Goal: Task Accomplishment & Management: Manage account settings

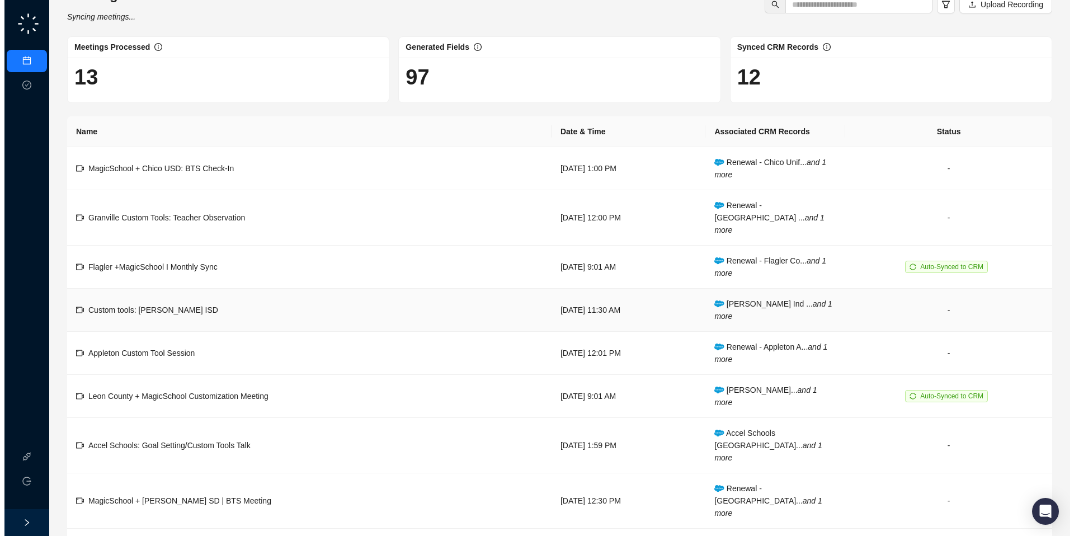
scroll to position [25, 0]
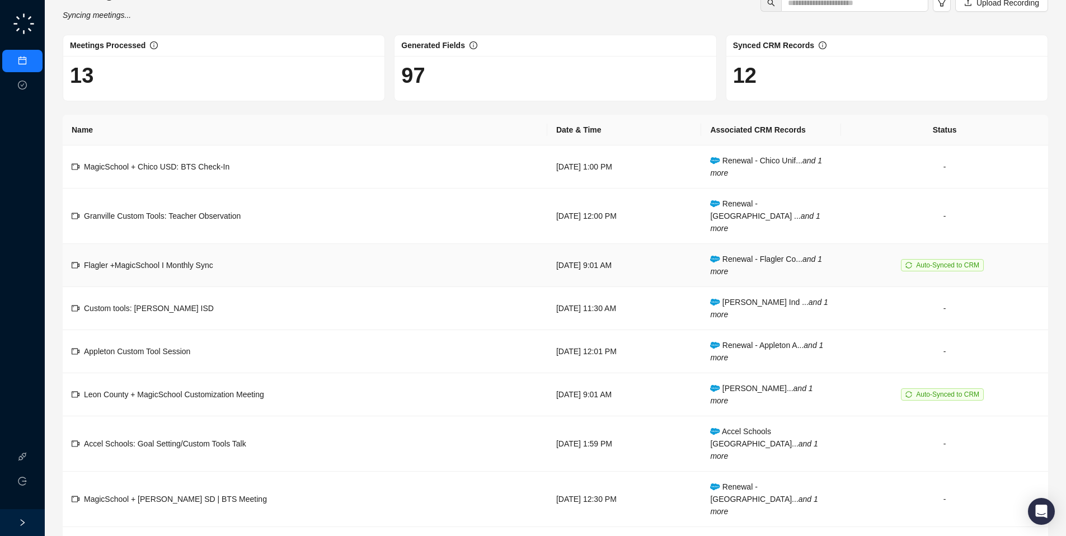
click at [215, 268] on td "Flagler +MagicSchool I Monthly Sync" at bounding box center [305, 265] width 485 height 43
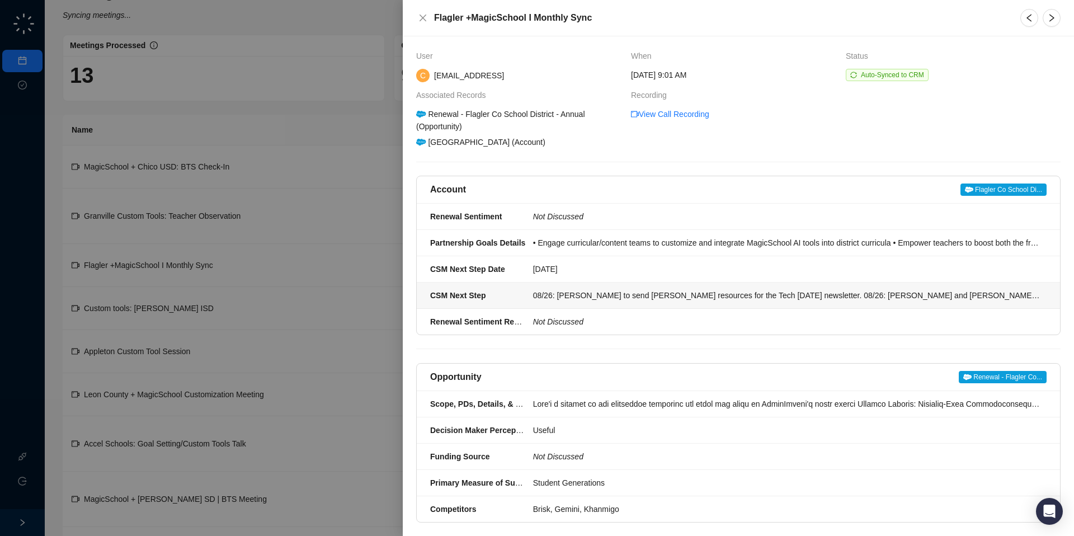
click at [699, 299] on div "08/26: [PERSON_NAME] to send [PERSON_NAME] resources for the Tech [DATE] newsle…" at bounding box center [786, 295] width 507 height 12
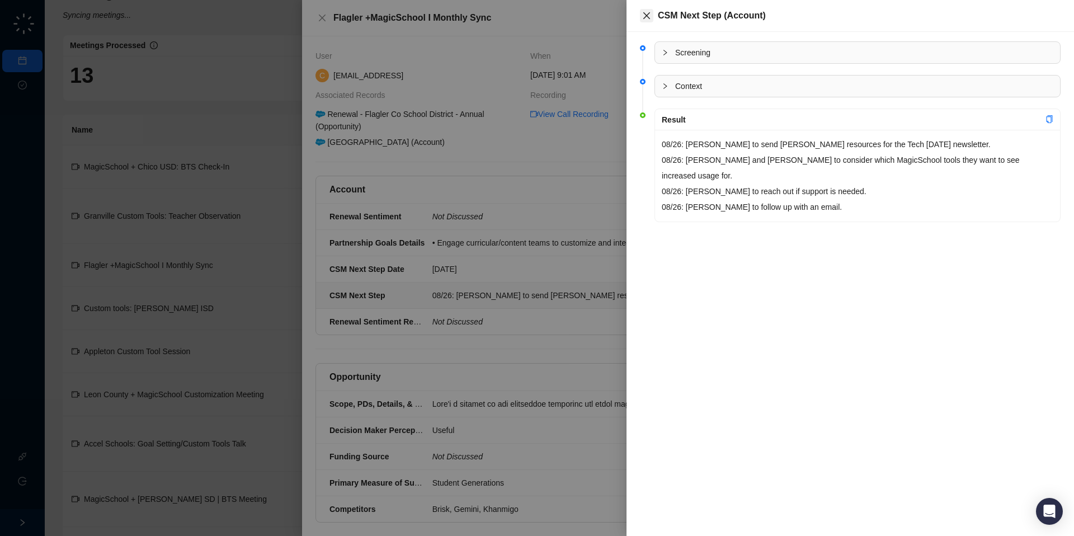
click at [645, 18] on icon "close" at bounding box center [646, 15] width 9 height 9
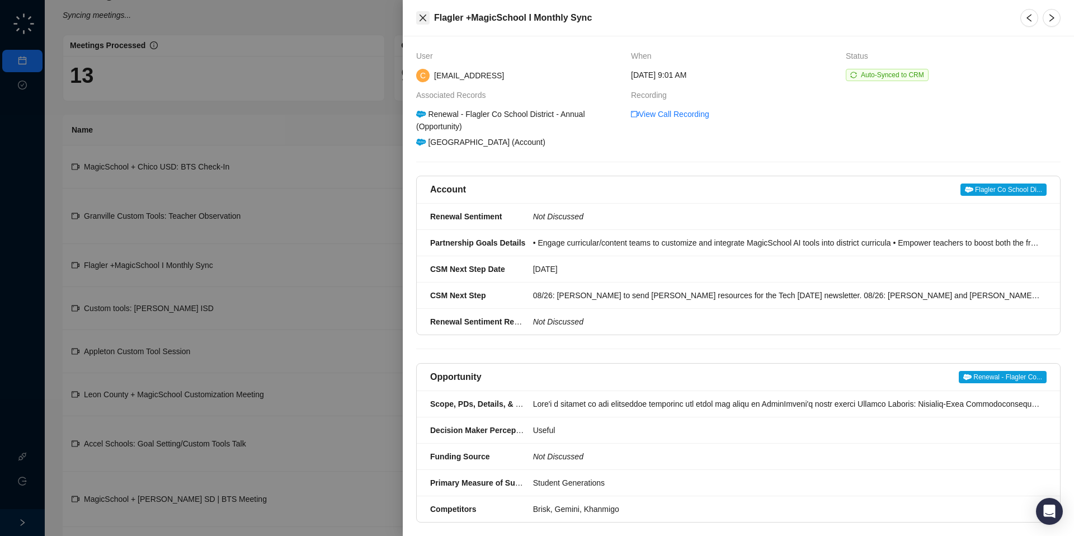
click at [417, 22] on button "Close" at bounding box center [422, 17] width 13 height 13
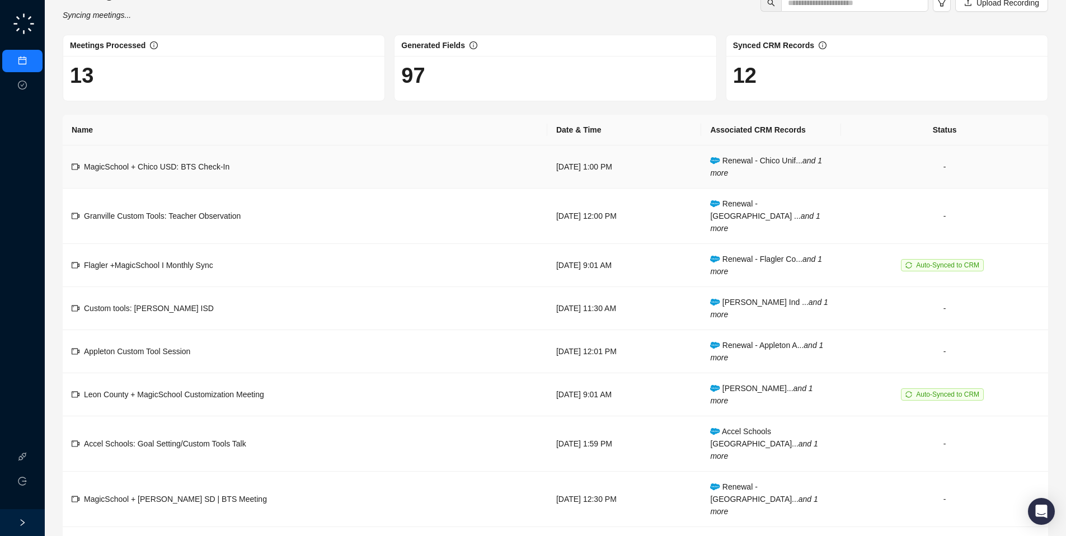
click at [346, 163] on td "MagicSchool + Chico USD: BTS Check-In" at bounding box center [305, 166] width 485 height 43
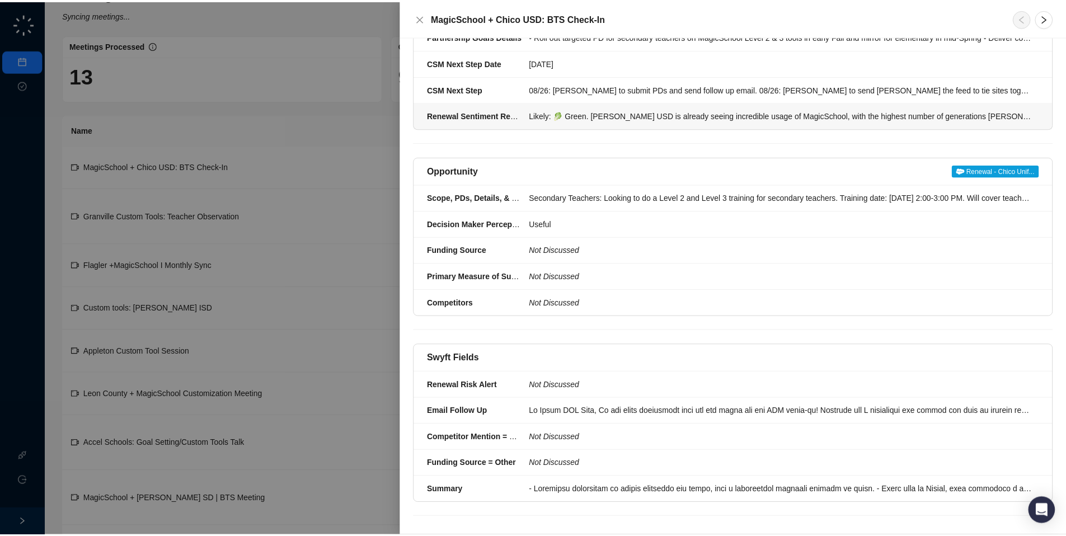
scroll to position [215, 0]
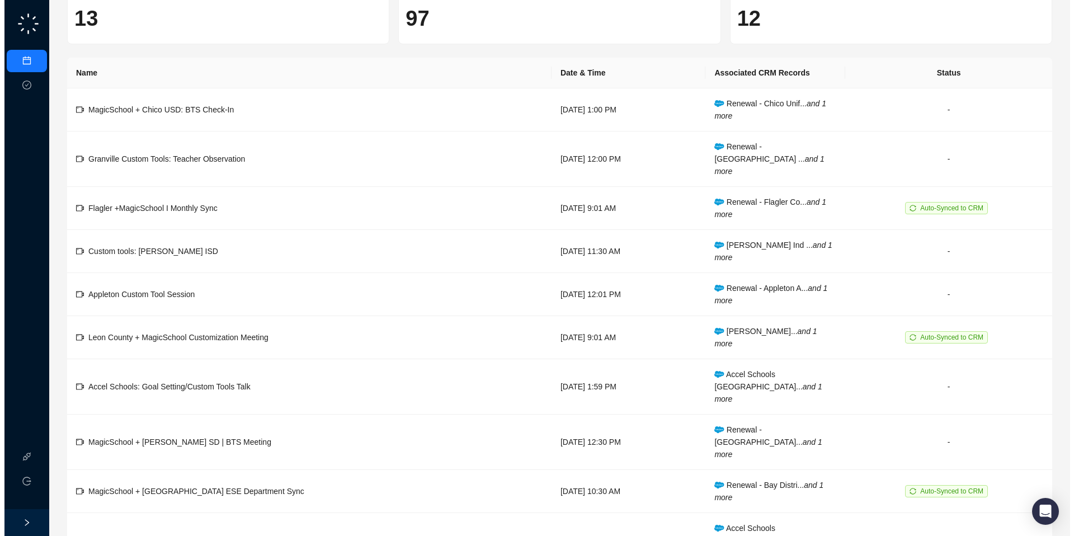
scroll to position [110, 0]
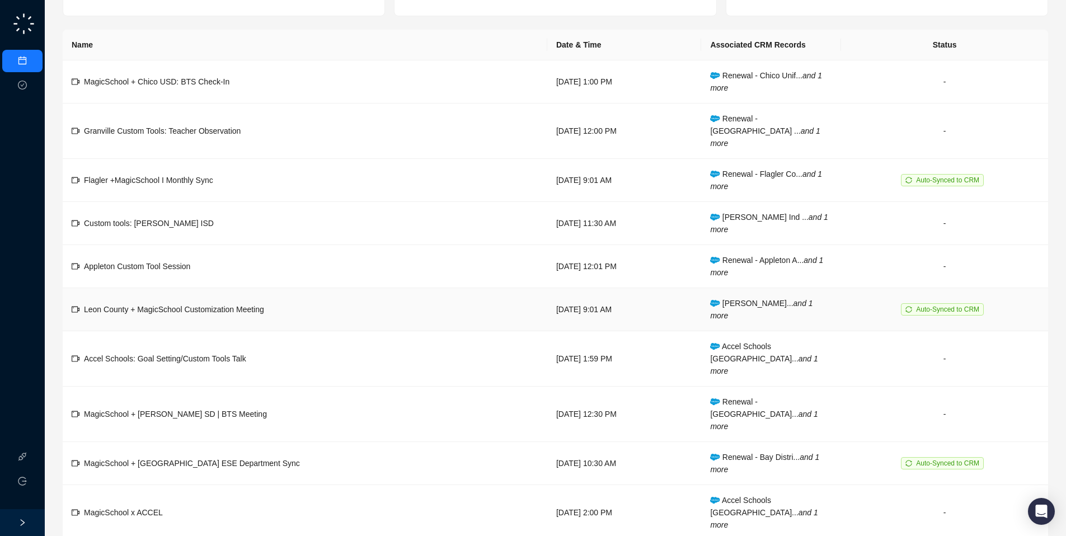
click at [223, 305] on span "Leon County + MagicSchool Customization Meeting" at bounding box center [174, 309] width 180 height 9
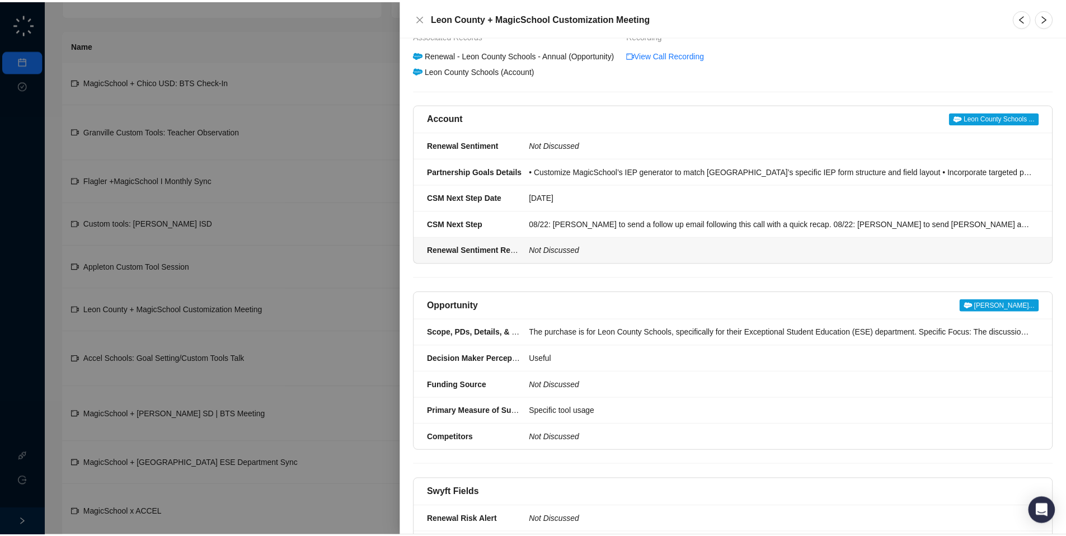
scroll to position [50, 0]
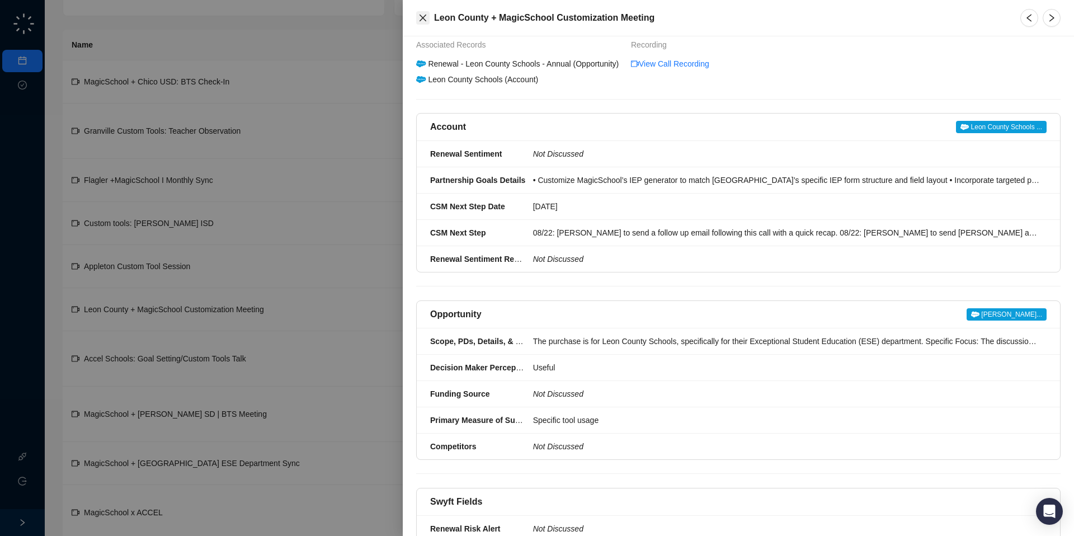
click at [419, 18] on icon "close" at bounding box center [423, 17] width 9 height 9
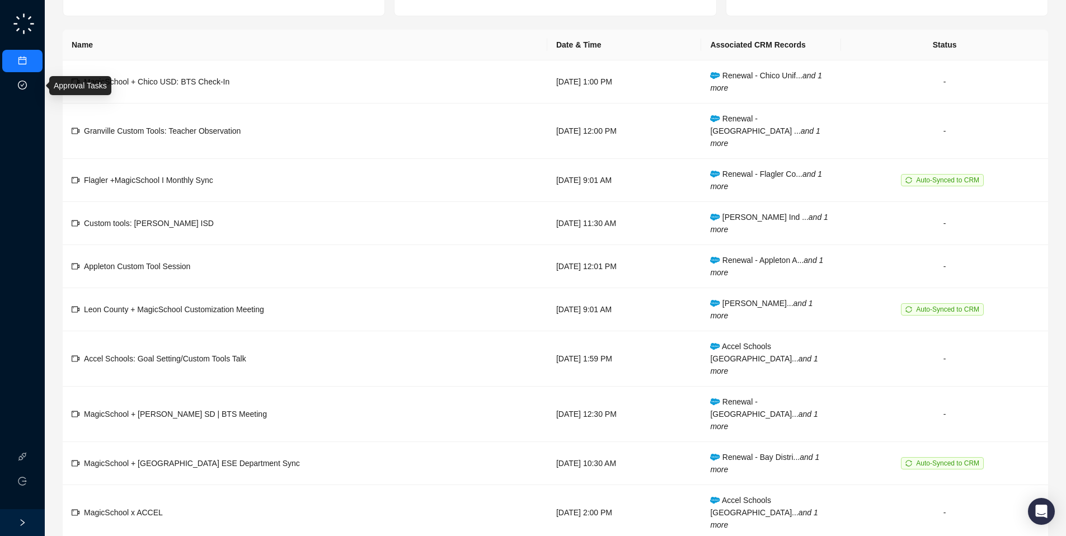
click at [32, 83] on link "Approval Tasks" at bounding box center [58, 85] width 53 height 9
